Goal: Task Accomplishment & Management: Manage account settings

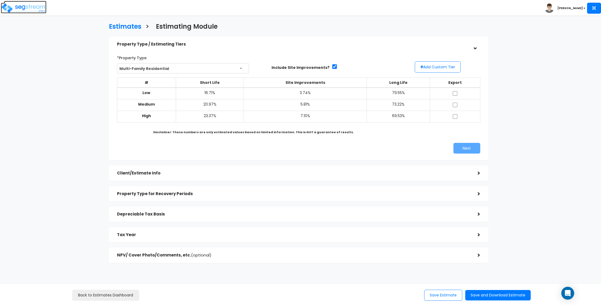
click at [29, 9] on img at bounding box center [24, 8] width 46 height 11
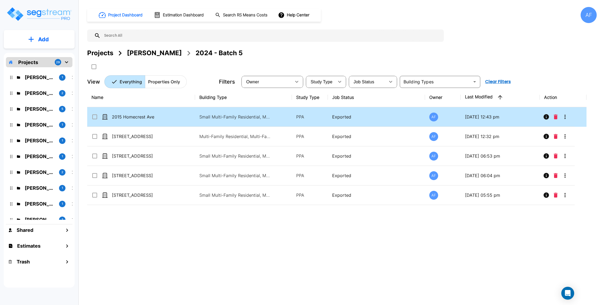
click at [155, 117] on p "2015 Homecrest Ave" at bounding box center [139, 117] width 54 height 6
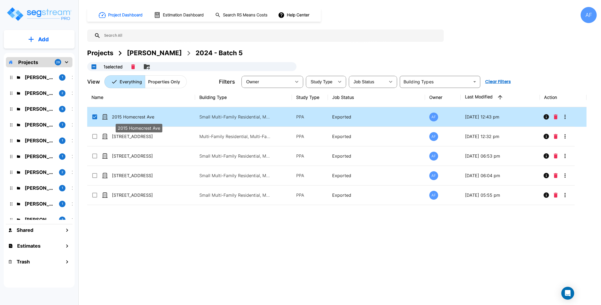
click at [160, 117] on p "2015 Homecrest Ave" at bounding box center [139, 117] width 54 height 6
checkbox input "false"
click at [160, 117] on p "2015 Homecrest Ave" at bounding box center [139, 117] width 54 height 6
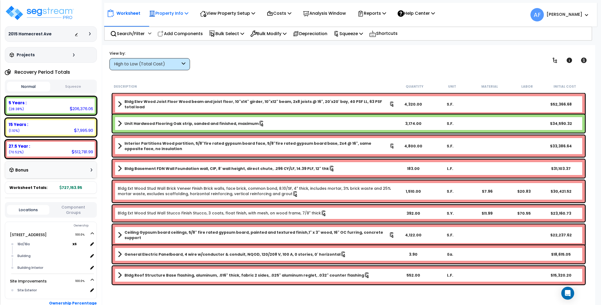
click at [174, 10] on p "Property Info" at bounding box center [168, 13] width 39 height 7
click at [169, 24] on link "Property Setup" at bounding box center [172, 25] width 53 height 11
click at [372, 13] on p "Reports" at bounding box center [371, 13] width 29 height 7
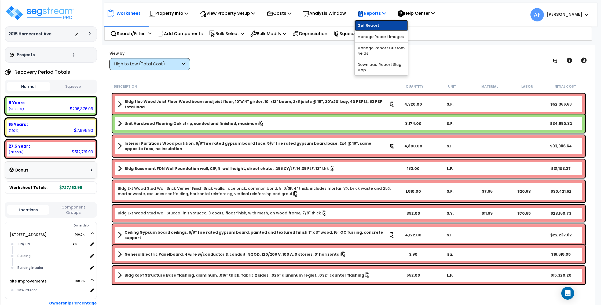
click at [371, 24] on link "Get Report" at bounding box center [381, 25] width 53 height 11
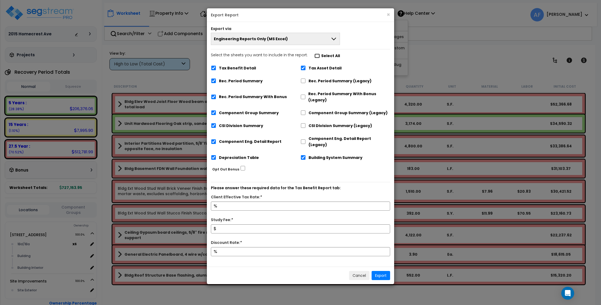
click at [314, 54] on input "Select the sheets you want to include in the report: Select All" at bounding box center [316, 56] width 5 height 5
checkbox input "false"
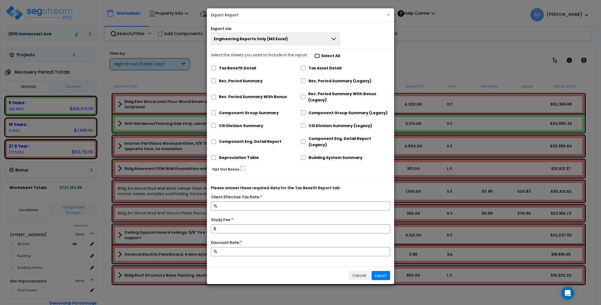
checkbox input "false"
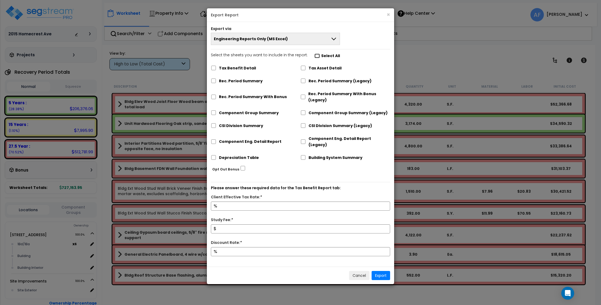
checkbox input "false"
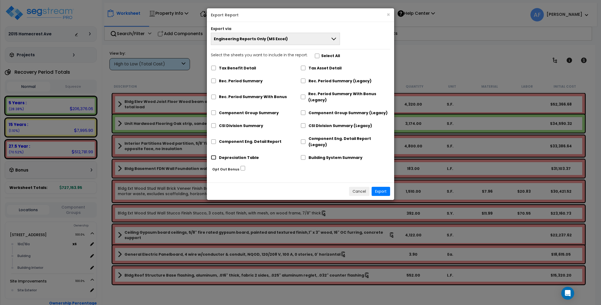
click at [216, 155] on input "Depreciation Table" at bounding box center [213, 157] width 5 height 5
checkbox input "true"
click at [384, 187] on button "Export" at bounding box center [381, 191] width 19 height 9
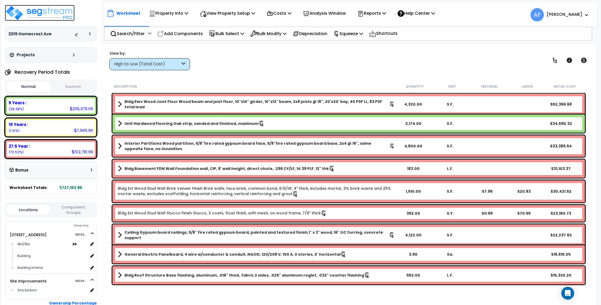
click at [46, 12] on img at bounding box center [40, 13] width 70 height 16
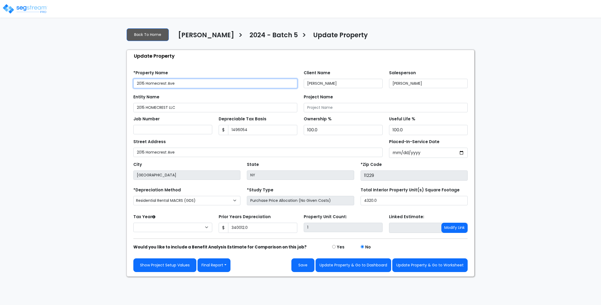
type input "1,496,054"
type input "340,012.0"
select select "2024"
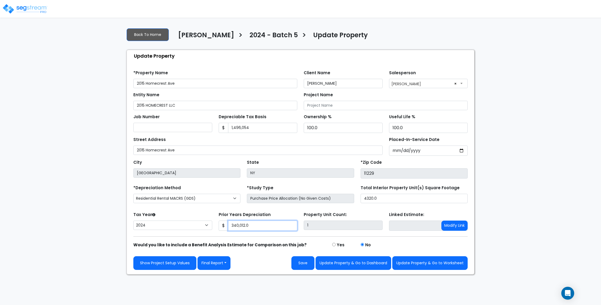
click at [240, 227] on input "340,012.0" at bounding box center [262, 226] width 69 height 10
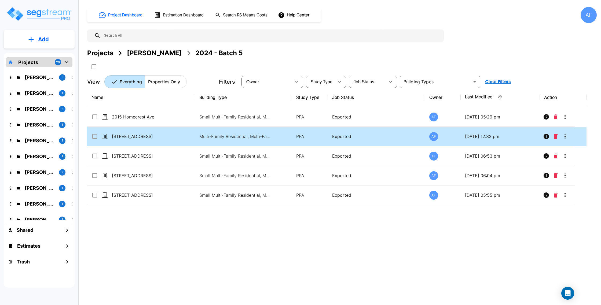
click at [169, 138] on div "[STREET_ADDRESS]" at bounding box center [131, 136] width 80 height 6
checkbox input "true"
click at [169, 138] on div "[STREET_ADDRESS]" at bounding box center [131, 136] width 80 height 6
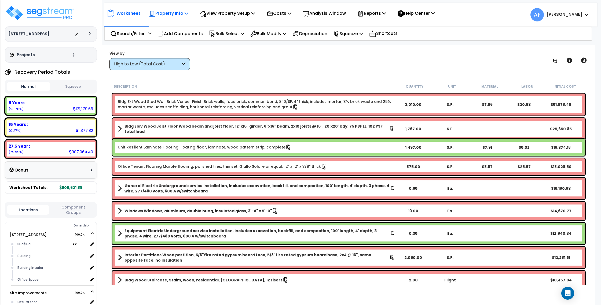
click at [188, 12] on icon at bounding box center [187, 13] width 4 height 4
click at [187, 23] on link "Property Setup" at bounding box center [172, 25] width 53 height 11
click at [380, 13] on p "Reports" at bounding box center [371, 13] width 29 height 7
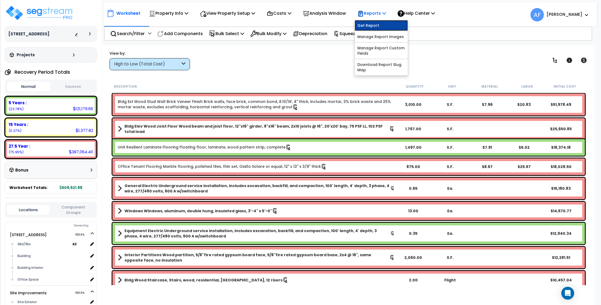
click at [379, 24] on link "Get Report" at bounding box center [381, 25] width 53 height 11
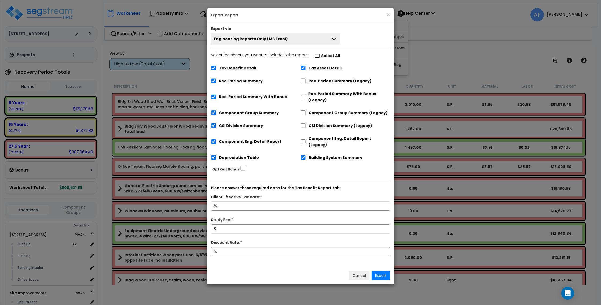
click at [314, 57] on input "Select the sheets you want to include in the report: Select All" at bounding box center [316, 56] width 5 height 5
checkbox input "false"
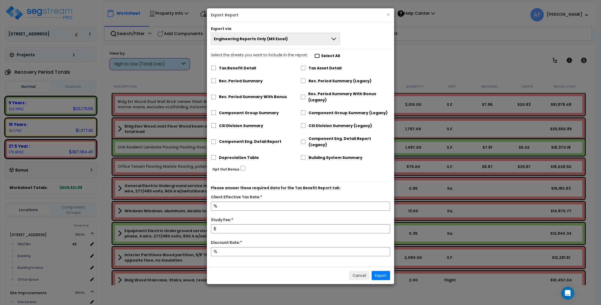
checkbox input "false"
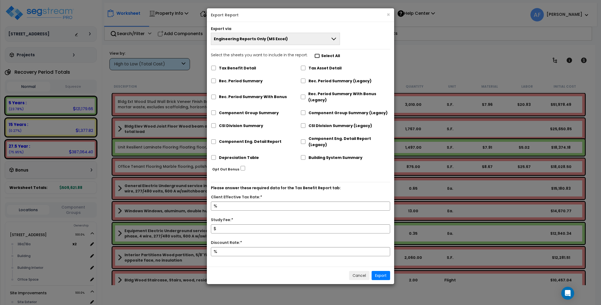
checkbox input "false"
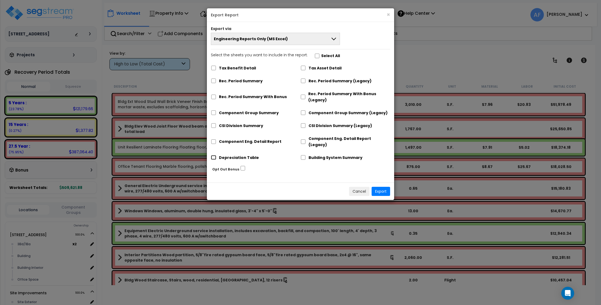
click at [214, 155] on input "Depreciation Table" at bounding box center [213, 157] width 5 height 5
checkbox input "true"
click at [383, 187] on button "Export" at bounding box center [381, 191] width 19 height 9
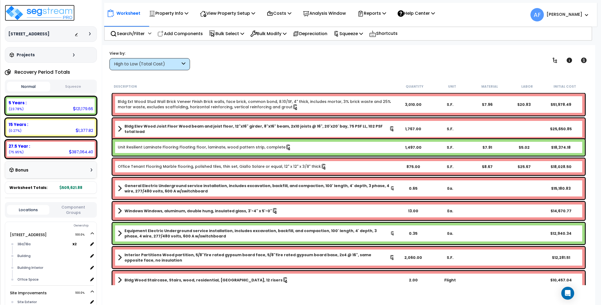
click at [50, 11] on img at bounding box center [40, 13] width 70 height 16
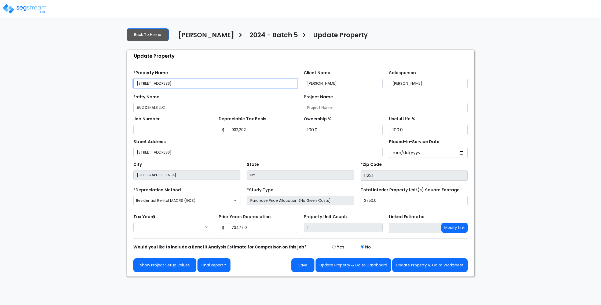
type input "73,477.0"
select select "2024"
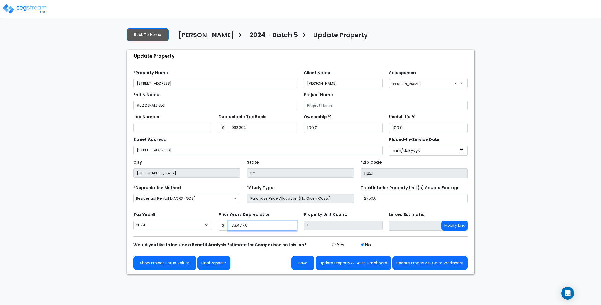
click at [241, 223] on input "73,477.0" at bounding box center [262, 226] width 69 height 10
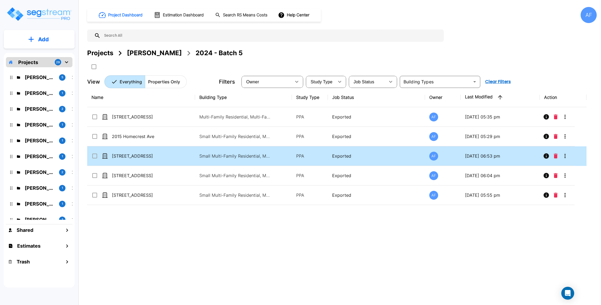
click at [177, 156] on td "154 Bristol St" at bounding box center [141, 156] width 108 height 20
checkbox input "true"
click at [177, 156] on td "154 Bristol St" at bounding box center [141, 156] width 108 height 20
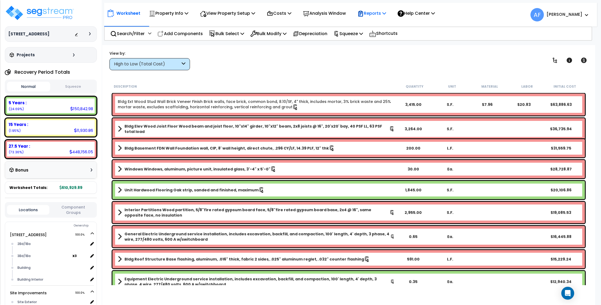
click at [381, 14] on p "Reports" at bounding box center [371, 13] width 29 height 7
click at [382, 23] on link "Get Report" at bounding box center [381, 25] width 53 height 11
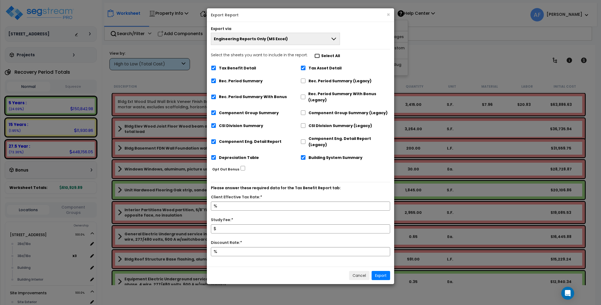
click at [314, 57] on input "Select the sheets you want to include in the report: Select All" at bounding box center [316, 56] width 5 height 5
checkbox input "false"
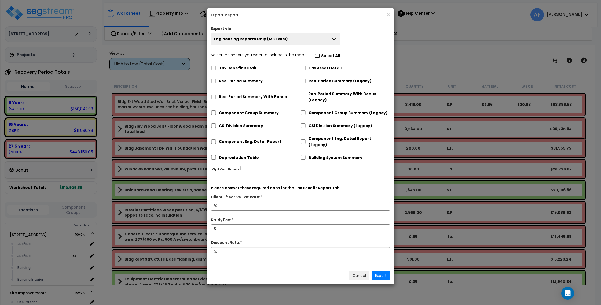
checkbox input "false"
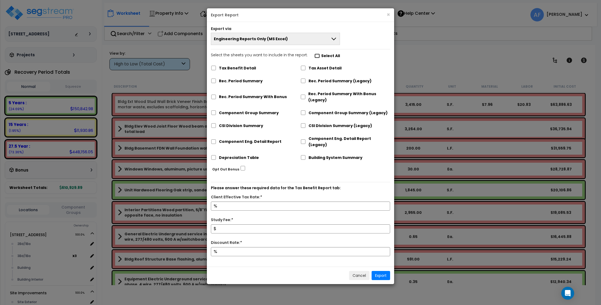
checkbox input "false"
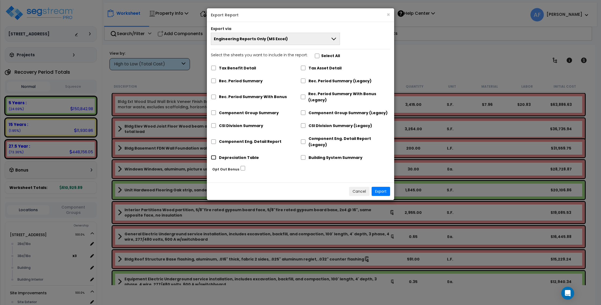
click at [212, 155] on input "Depreciation Table" at bounding box center [213, 157] width 5 height 5
checkbox input "true"
click at [381, 187] on button "Export" at bounding box center [381, 191] width 19 height 9
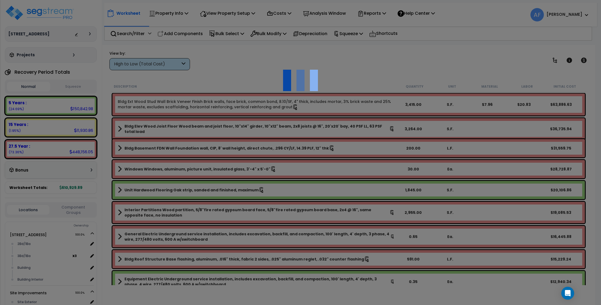
click at [171, 7] on div at bounding box center [300, 152] width 601 height 305
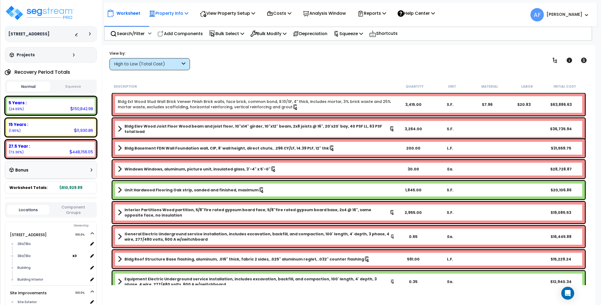
click at [173, 12] on p "Property Info" at bounding box center [168, 13] width 39 height 7
click at [175, 24] on link "Property Setup" at bounding box center [172, 25] width 53 height 11
click at [62, 14] on img at bounding box center [40, 13] width 70 height 16
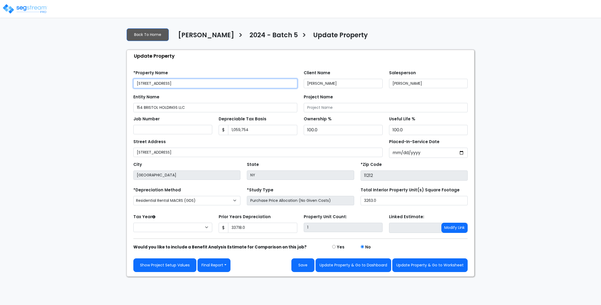
type input "33,718.0"
select select "2024"
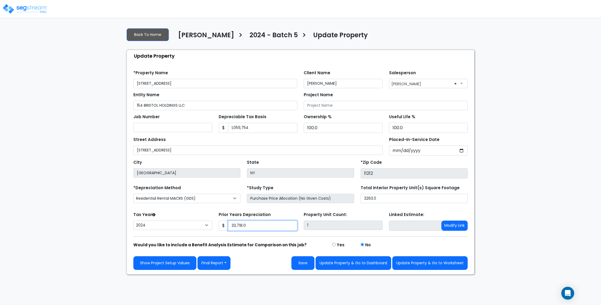
click at [242, 227] on input "33,718.0" at bounding box center [262, 226] width 69 height 10
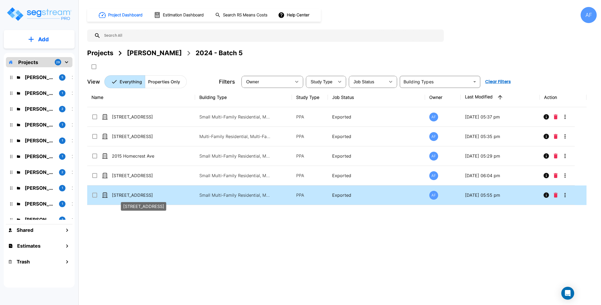
click at [159, 194] on p "[STREET_ADDRESS]" at bounding box center [139, 195] width 54 height 6
checkbox input "true"
click at [159, 194] on p "509 W 150th St" at bounding box center [139, 195] width 54 height 6
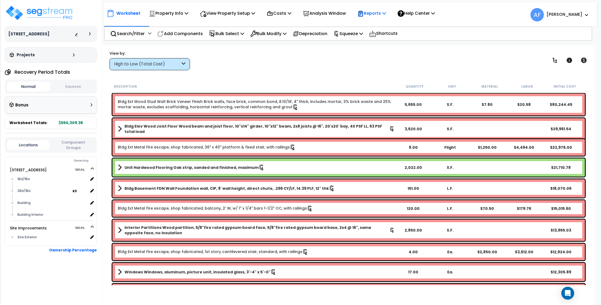
click at [382, 14] on p "Reports" at bounding box center [371, 13] width 29 height 7
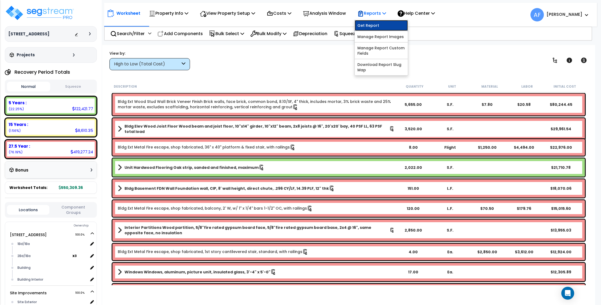
click at [382, 21] on link "Get Report" at bounding box center [381, 25] width 53 height 11
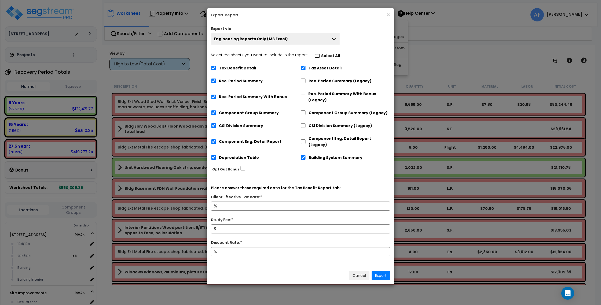
click at [314, 57] on input "Select the sheets you want to include in the report: Select All" at bounding box center [316, 56] width 5 height 5
checkbox input "false"
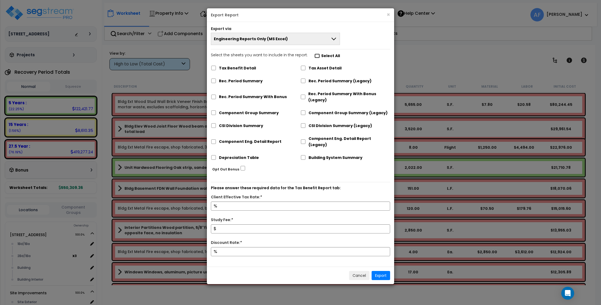
checkbox input "false"
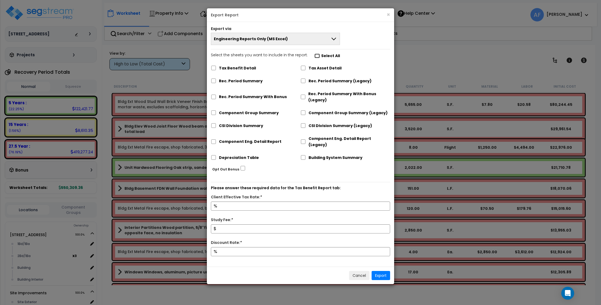
checkbox input "false"
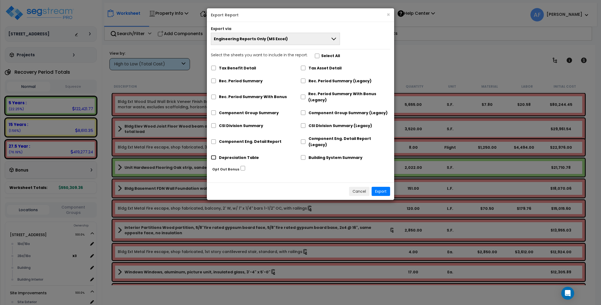
click at [215, 155] on input "Depreciation Table" at bounding box center [213, 157] width 5 height 5
checkbox input "true"
click at [380, 187] on button "Export" at bounding box center [381, 191] width 19 height 9
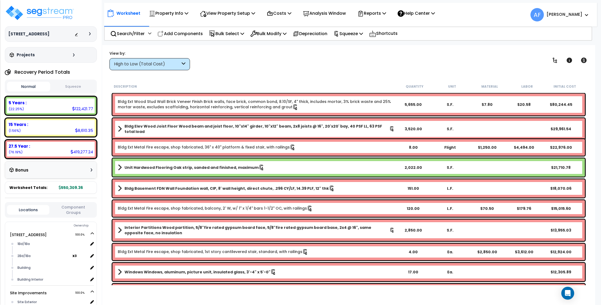
click at [180, 12] on p "Property Info" at bounding box center [168, 13] width 39 height 7
click at [178, 25] on link "Property Setup" at bounding box center [172, 25] width 53 height 11
click at [67, 11] on img at bounding box center [40, 13] width 70 height 16
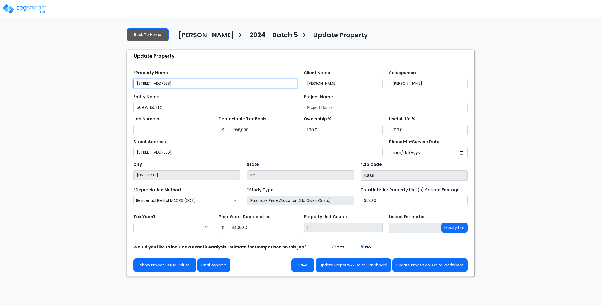
type input "64,000.0"
select select "2024"
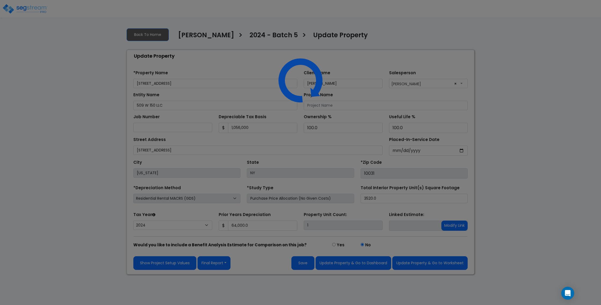
click at [251, 228] on div at bounding box center [300, 152] width 601 height 305
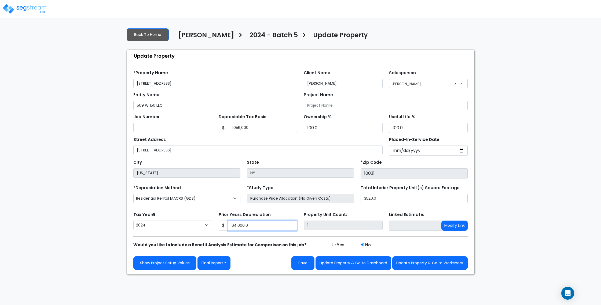
click at [251, 228] on input "64,000.0" at bounding box center [262, 226] width 69 height 10
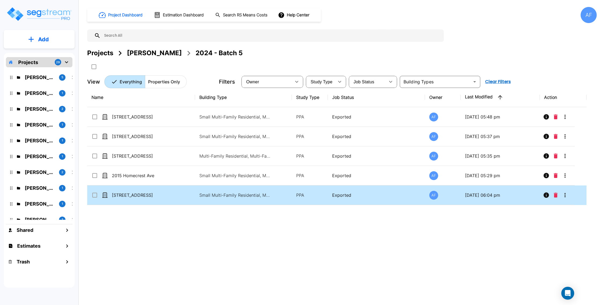
click at [166, 189] on td "[STREET_ADDRESS]" at bounding box center [141, 196] width 108 height 20
checkbox input "true"
click at [166, 189] on td "[STREET_ADDRESS]" at bounding box center [141, 196] width 108 height 20
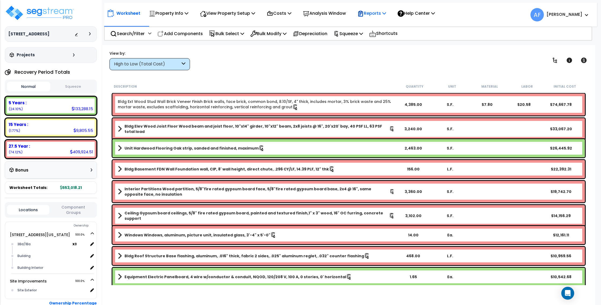
click at [374, 17] on p "Reports" at bounding box center [371, 13] width 29 height 7
click at [375, 21] on link "Get Report" at bounding box center [381, 25] width 53 height 11
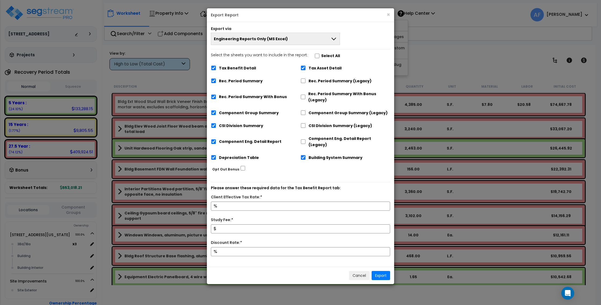
click at [314, 52] on label "Select the sheets you want to include in the report: Select All" at bounding box center [275, 56] width 129 height 9
click at [315, 54] on input "Select the sheets you want to include in the report: Select All" at bounding box center [317, 56] width 5 height 5
checkbox input "false"
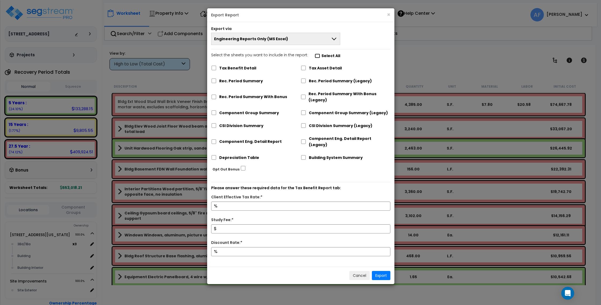
checkbox input "false"
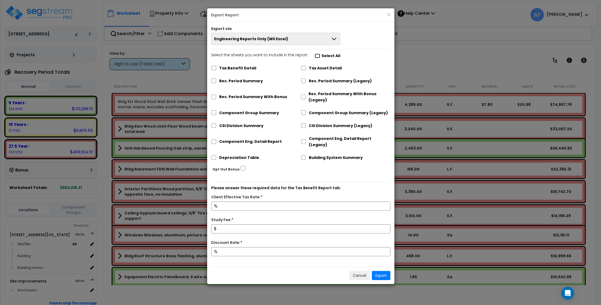
checkbox input "false"
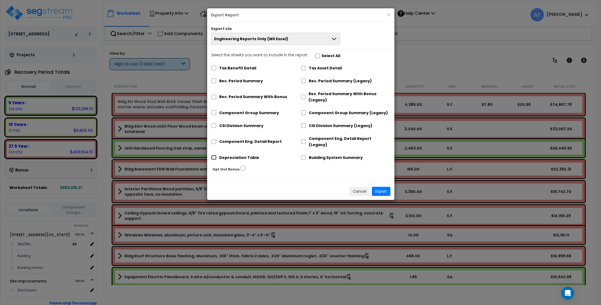
click at [214, 155] on input "Depreciation Table" at bounding box center [213, 157] width 5 height 5
checkbox input "true"
click at [384, 187] on button "Export" at bounding box center [381, 191] width 19 height 9
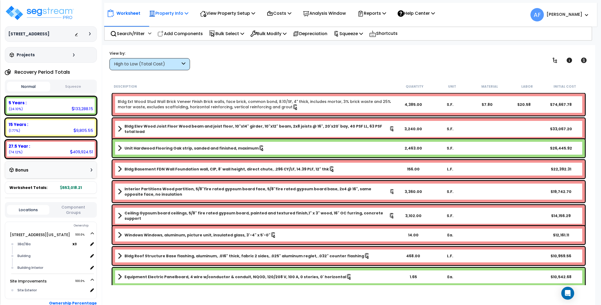
click at [179, 15] on p "Property Info" at bounding box center [168, 13] width 39 height 7
click at [177, 24] on link "Property Setup" at bounding box center [172, 25] width 53 height 11
click at [182, 12] on p "Property Info" at bounding box center [168, 13] width 39 height 7
click at [184, 24] on link "Property Setup" at bounding box center [172, 25] width 53 height 11
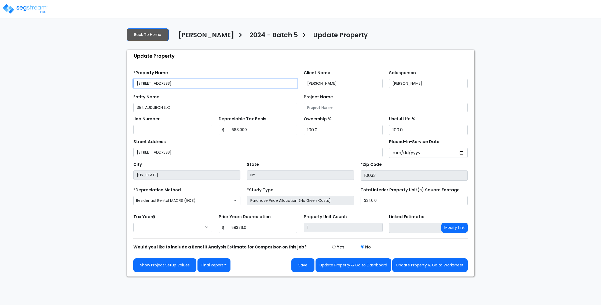
type input "58,376.0"
select select "2024"
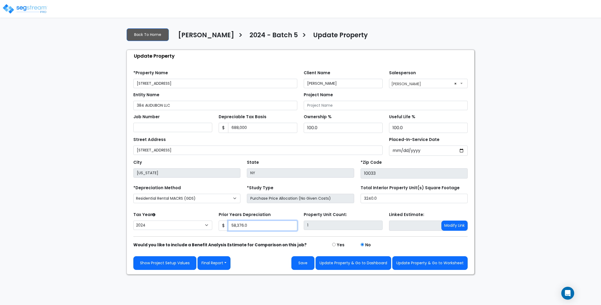
click at [237, 223] on input "58,376.0" at bounding box center [262, 226] width 69 height 10
click at [13, 5] on img at bounding box center [25, 8] width 46 height 11
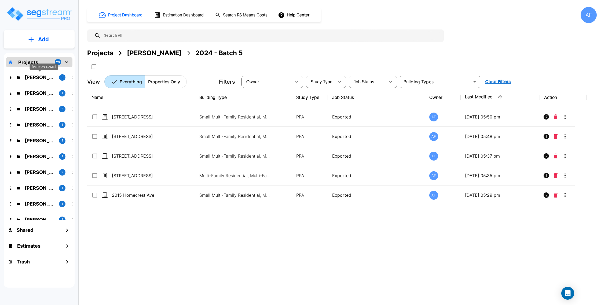
click at [48, 81] on p "[PERSON_NAME]" at bounding box center [40, 77] width 30 height 7
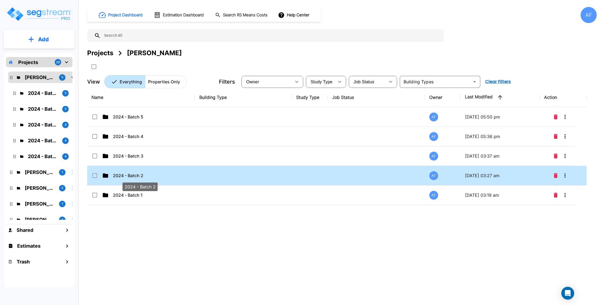
click at [124, 174] on p "2024 - Batch 2" at bounding box center [140, 175] width 54 height 6
checkbox input "true"
click at [124, 174] on p "2024 - Batch 2" at bounding box center [140, 175] width 54 height 6
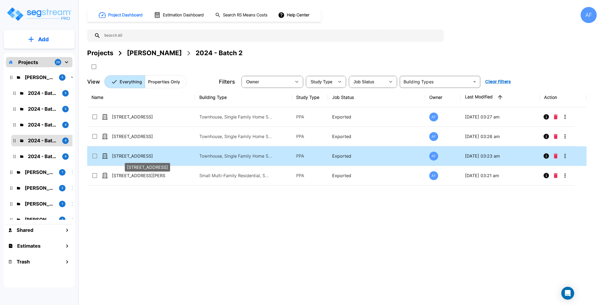
click at [148, 156] on p "[STREET_ADDRESS]" at bounding box center [139, 156] width 54 height 6
checkbox input "true"
click at [148, 156] on p "[STREET_ADDRESS]" at bounding box center [139, 156] width 54 height 6
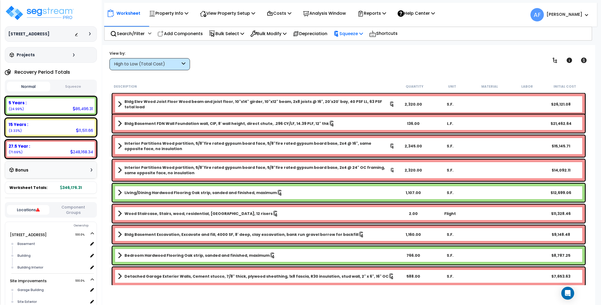
click at [354, 31] on p "Squeeze" at bounding box center [348, 33] width 30 height 7
click at [356, 46] on link "Re-squeeze" at bounding box center [357, 45] width 53 height 11
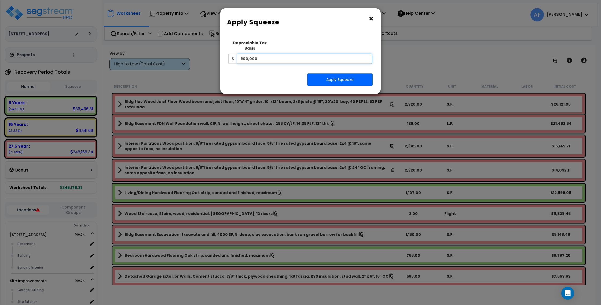
click at [305, 56] on input "900,000" at bounding box center [304, 59] width 135 height 10
paste input "$799,200."
type input "799,200.00"
click at [331, 76] on button "Apply Squeeze" at bounding box center [339, 80] width 65 height 12
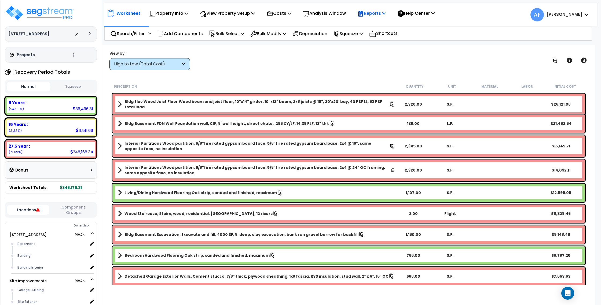
click at [378, 12] on p "Reports" at bounding box center [371, 13] width 29 height 7
click at [383, 24] on link "Get Report" at bounding box center [381, 25] width 53 height 11
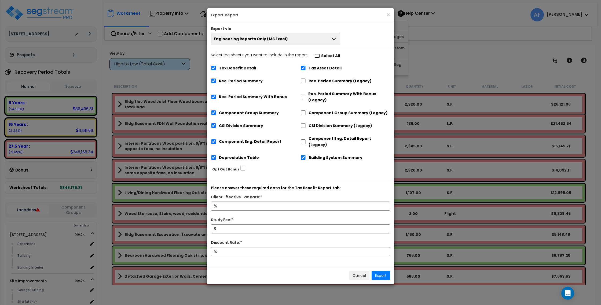
click at [315, 54] on input "Select the sheets you want to include in the report: Select All" at bounding box center [316, 56] width 5 height 5
checkbox input "false"
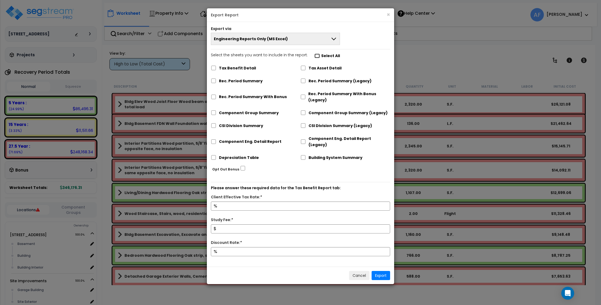
checkbox input "false"
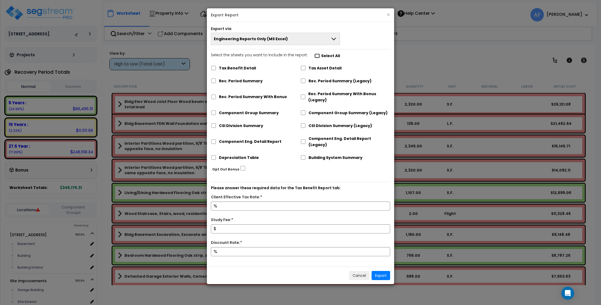
checkbox input "false"
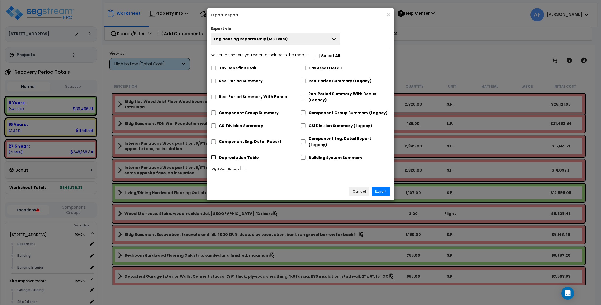
click at [215, 155] on input "Depreciation Table" at bounding box center [213, 157] width 5 height 5
checkbox input "true"
click at [380, 187] on button "Export" at bounding box center [381, 191] width 19 height 9
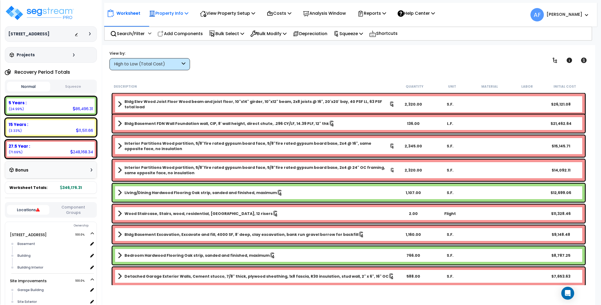
click at [159, 14] on p "Property Info" at bounding box center [168, 13] width 39 height 7
click at [161, 22] on link "Property Setup" at bounding box center [172, 25] width 53 height 11
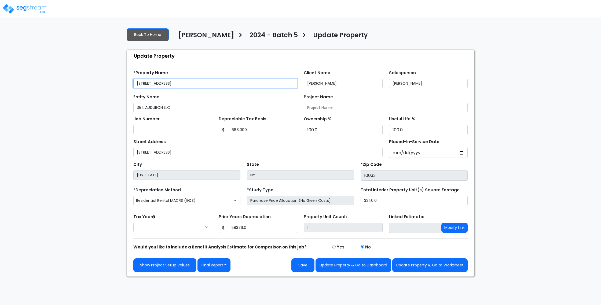
type input "58,376.0"
select select "2024"
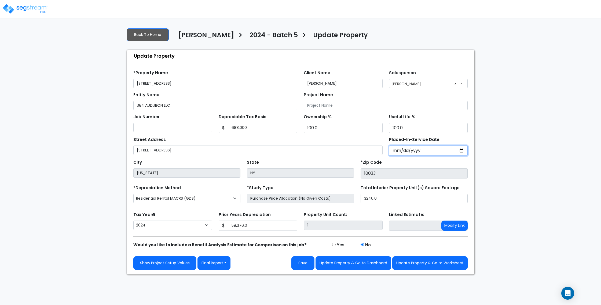
click at [395, 150] on input "2021-08-24" at bounding box center [428, 151] width 79 height 10
click at [402, 149] on input "2021-08-24" at bounding box center [428, 151] width 79 height 10
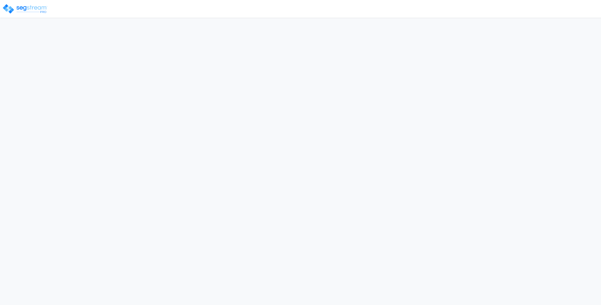
select select "2024"
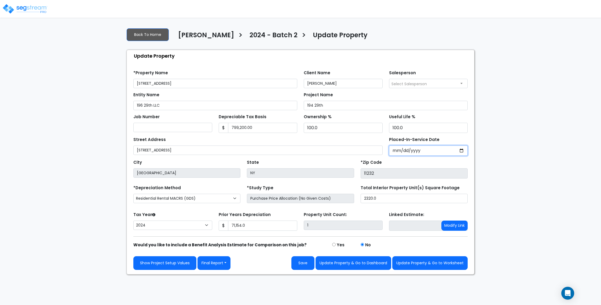
click at [394, 150] on input "[DATE]" at bounding box center [428, 151] width 79 height 10
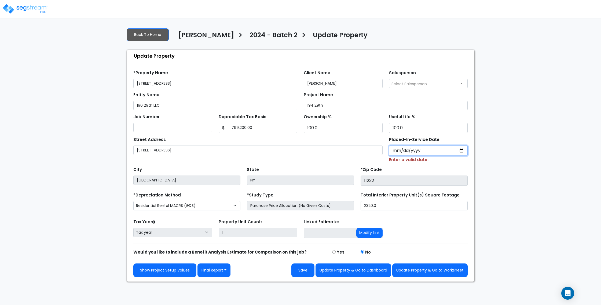
type input "0001-10-12"
click at [397, 150] on input "0001-10-12" at bounding box center [428, 151] width 79 height 10
select select "1"
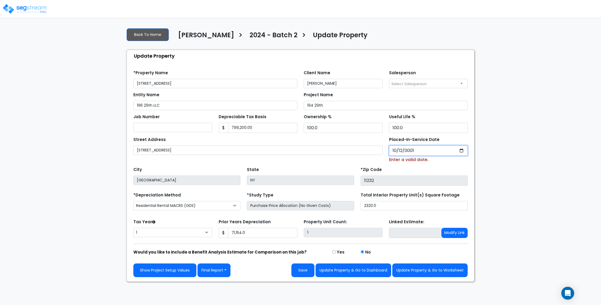
click at [405, 149] on input "0001-10-12" at bounding box center [428, 151] width 79 height 10
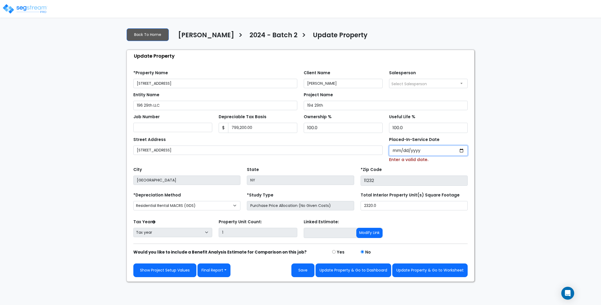
click at [396, 149] on input "Placed-In-Service Date" at bounding box center [428, 151] width 79 height 10
type input "0020-01-01"
select select "20"
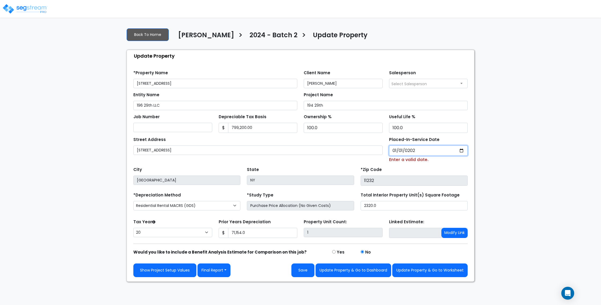
type input "2021-01-01"
select select "2021"
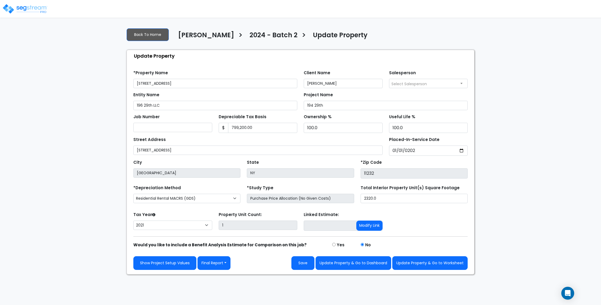
click at [511, 148] on div "We are Building your Property. So please grab a coffee and let us do the heavy …" at bounding box center [300, 149] width 601 height 251
click at [310, 267] on button "Save" at bounding box center [302, 263] width 23 height 14
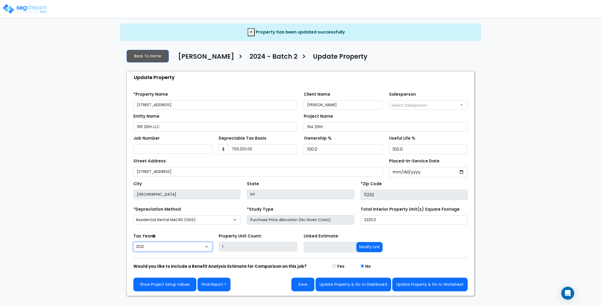
click at [188, 245] on select "2026 2025 2024 2023 2022 2021" at bounding box center [172, 246] width 79 height 9
select select "2024"
click at [133, 242] on select "2026 2025 2024 2023 2022 2021" at bounding box center [172, 246] width 79 height 9
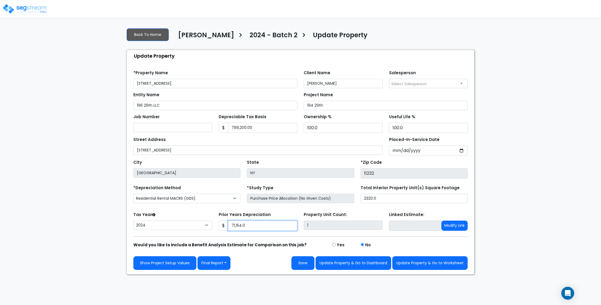
click at [249, 227] on input "71,154.0" at bounding box center [262, 226] width 69 height 10
paste input "text"
click at [253, 249] on div "Show Project Setup Values Final Report Report Custom Fields Report Images Repor…" at bounding box center [300, 259] width 341 height 22
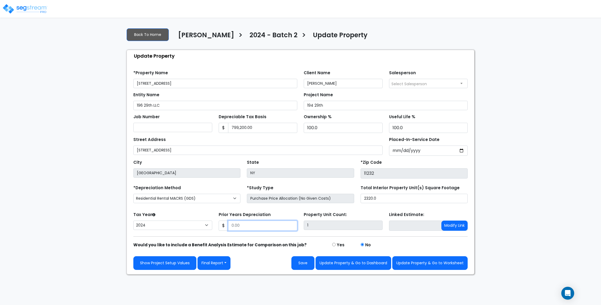
click at [244, 226] on input "Prior Years Depreciation" at bounding box center [262, 226] width 69 height 10
click at [307, 264] on button "Save" at bounding box center [302, 263] width 23 height 14
type input "87185"
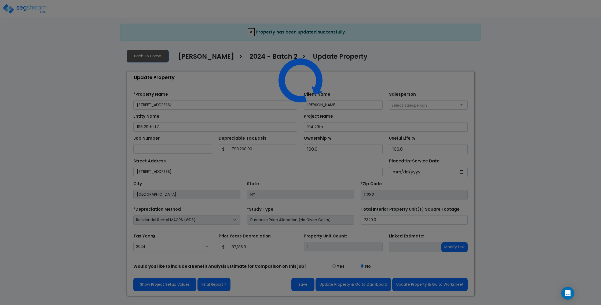
select select "2024"
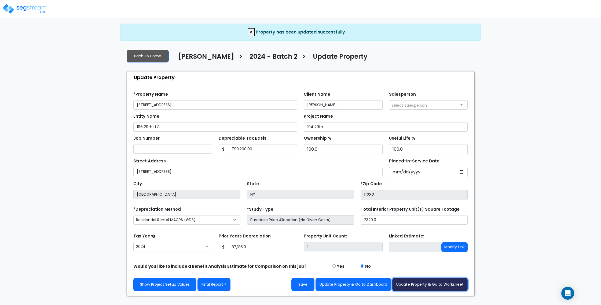
click at [427, 285] on button "Update Property & Go to Worksheet" at bounding box center [429, 285] width 75 height 14
type input "87185"
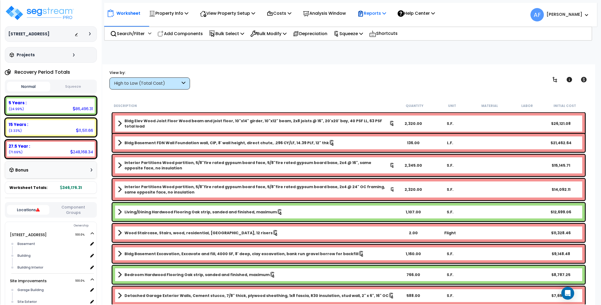
click at [381, 10] on p "Reports" at bounding box center [371, 13] width 29 height 7
click at [351, 32] on p "Squeeze" at bounding box center [348, 33] width 30 height 7
click at [352, 43] on link "Re-squeeze" at bounding box center [357, 45] width 53 height 11
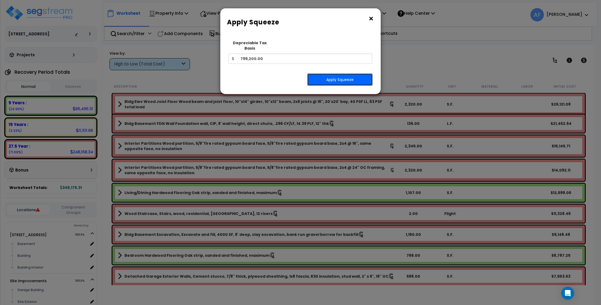
click at [351, 74] on button "Apply Squeeze" at bounding box center [339, 80] width 65 height 12
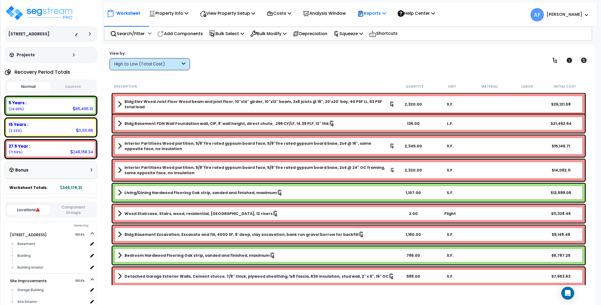
click at [381, 13] on p "Reports" at bounding box center [371, 13] width 29 height 7
click at [371, 25] on link "Get Report" at bounding box center [381, 25] width 53 height 11
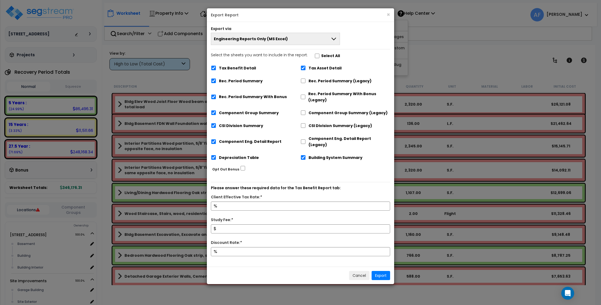
click at [311, 55] on label "Select the sheets you want to include in the report: Select All" at bounding box center [275, 56] width 129 height 9
click at [314, 55] on input "Select the sheets you want to include in the report: Select All" at bounding box center [316, 56] width 5 height 5
checkbox input "false"
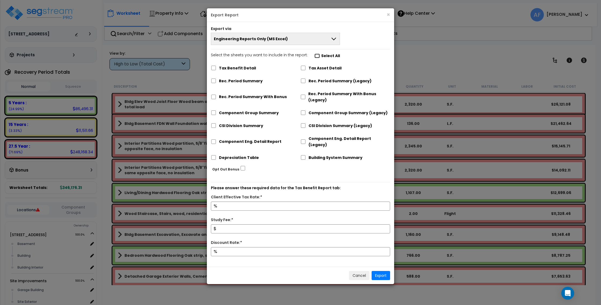
checkbox input "false"
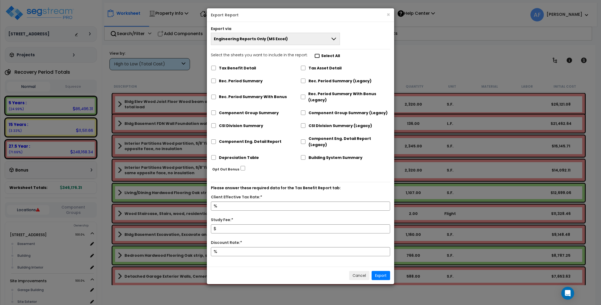
checkbox input "false"
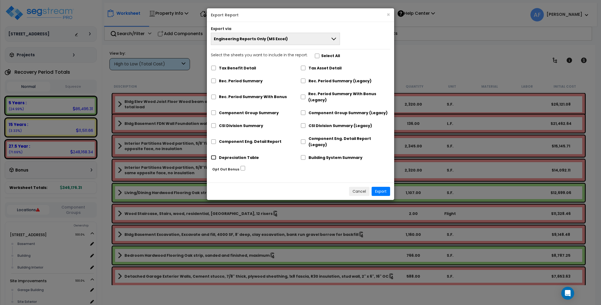
click at [214, 155] on input "Depreciation Table" at bounding box center [213, 157] width 5 height 5
checkbox input "true"
click at [379, 187] on button "Export" at bounding box center [381, 191] width 19 height 9
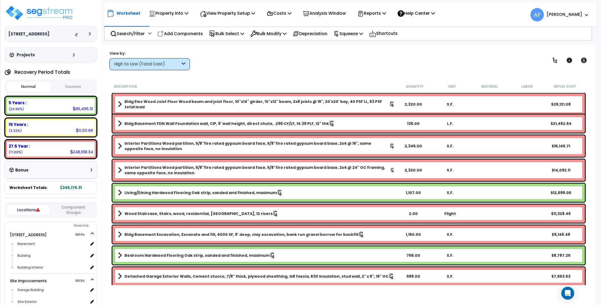
scroll to position [0, 0]
